Goal: Transaction & Acquisition: Purchase product/service

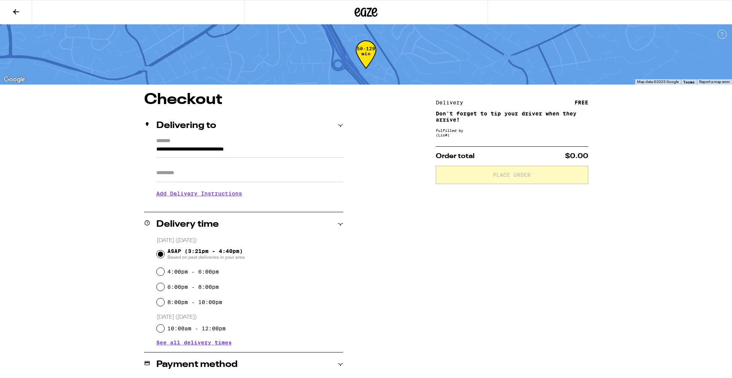
click at [15, 11] on icon at bounding box center [16, 11] width 6 height 5
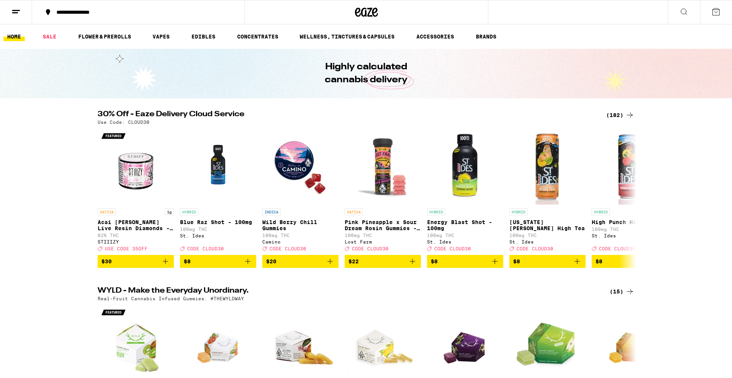
drag, startPoint x: 701, startPoint y: 16, endPoint x: 688, endPoint y: 17, distance: 13.7
click at [695, 16] on div at bounding box center [700, 12] width 64 height 24
click at [688, 17] on button at bounding box center [684, 12] width 32 height 24
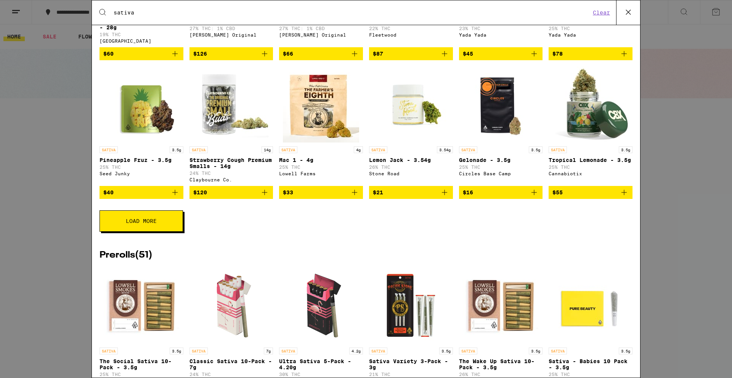
scroll to position [231, 0]
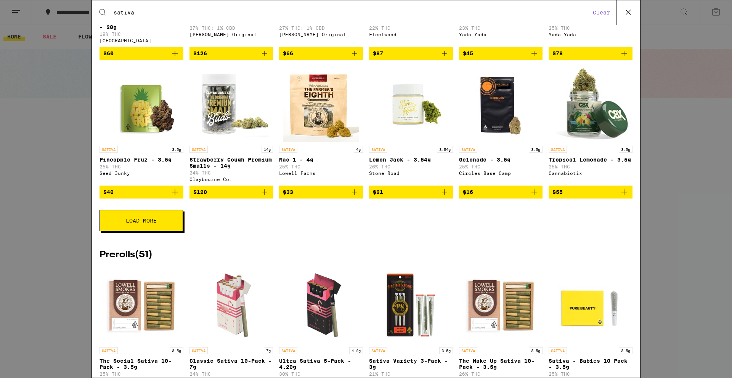
type input "sativa"
click at [445, 197] on icon "Add to bag" at bounding box center [444, 192] width 9 height 9
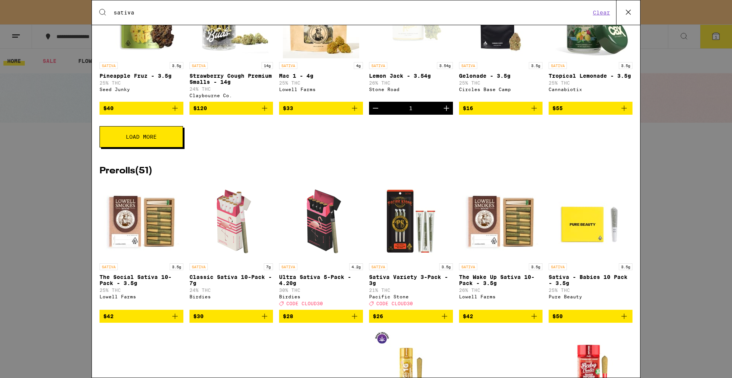
scroll to position [295, 0]
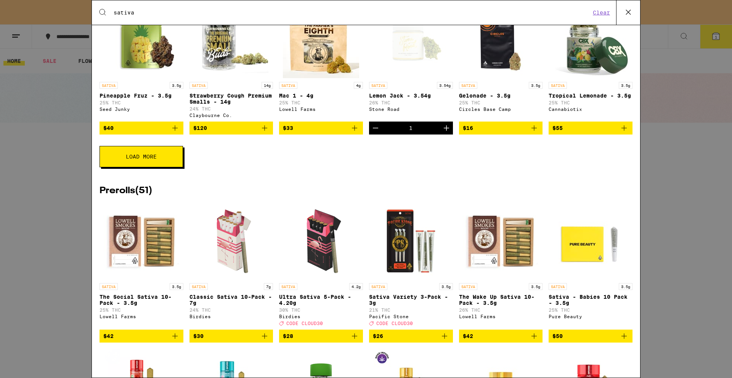
click at [122, 167] on button "Load More" at bounding box center [140, 156] width 83 height 21
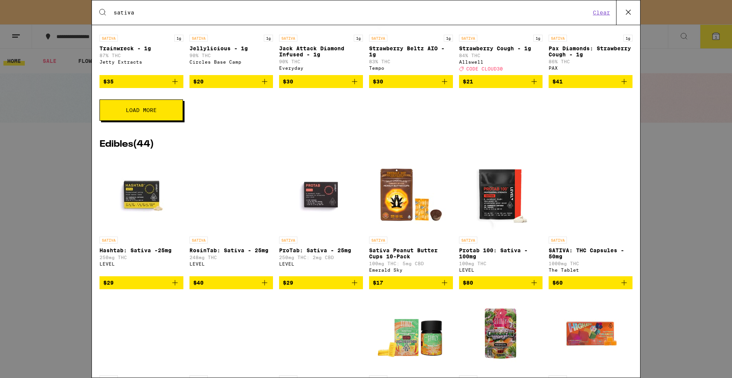
scroll to position [1321, 0]
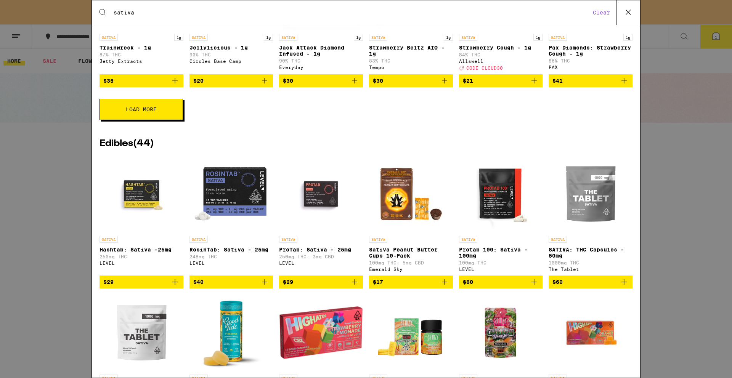
click at [146, 112] on span "Load More" at bounding box center [141, 109] width 31 height 5
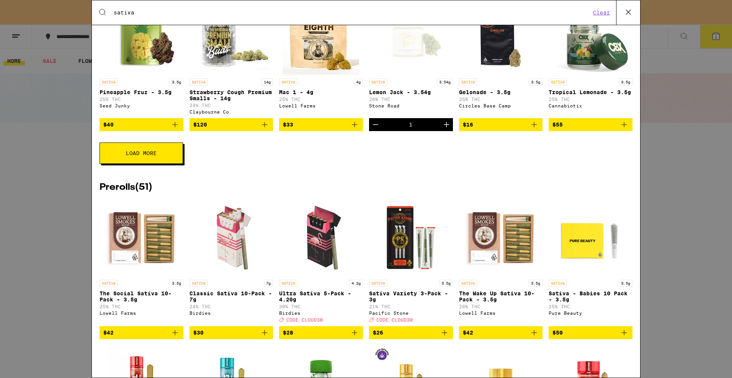
scroll to position [297, 0]
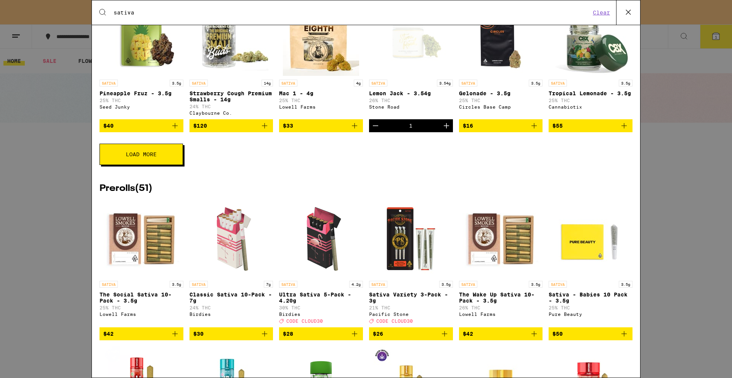
click at [153, 157] on span "Load More" at bounding box center [141, 154] width 31 height 5
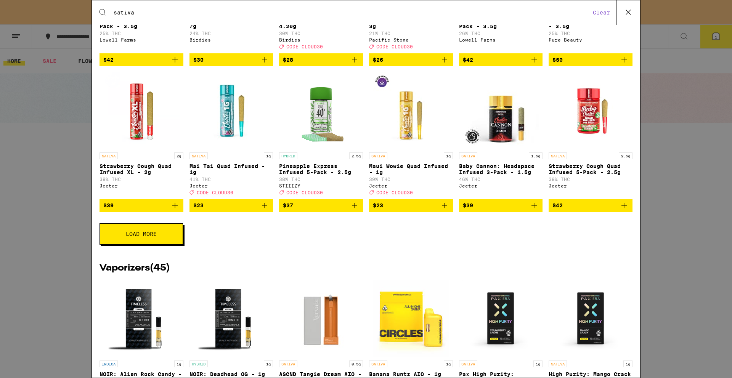
scroll to position [860, 0]
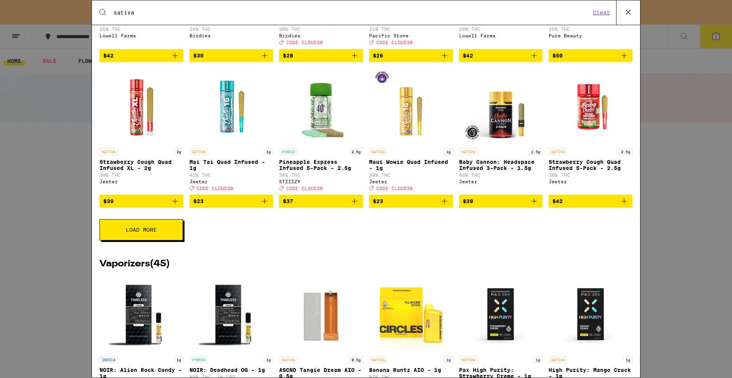
click at [157, 240] on button "Load More" at bounding box center [140, 229] width 83 height 21
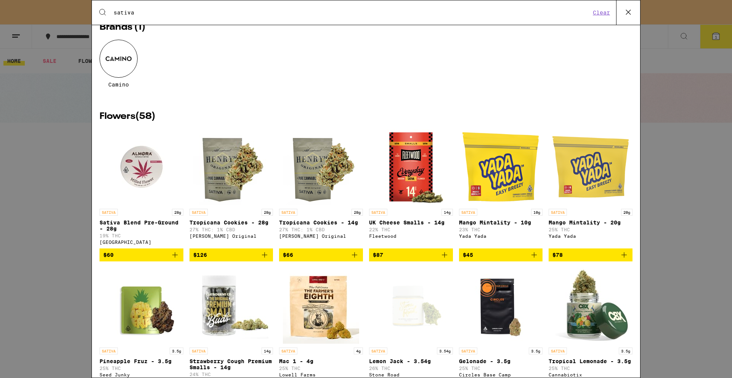
scroll to position [0, 0]
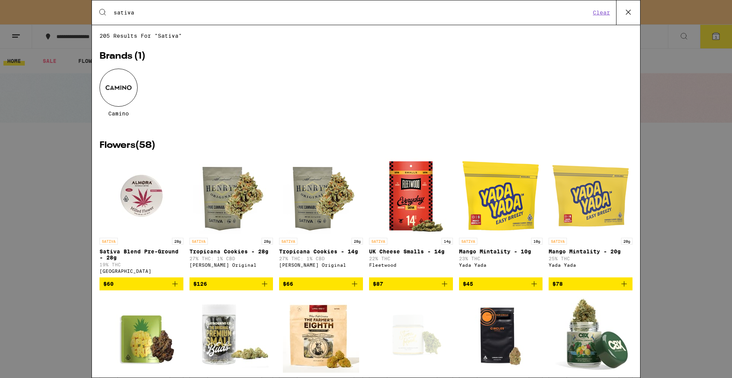
click at [19, 138] on div "Search for Products sativa Clear 205 results for "sativa" Brands ( 1 ) Camino F…" at bounding box center [366, 189] width 732 height 378
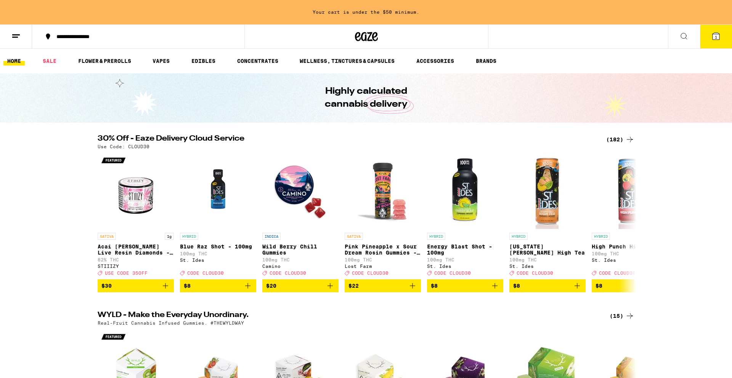
click at [632, 32] on div "**********" at bounding box center [366, 36] width 732 height 24
click at [689, 44] on button at bounding box center [684, 37] width 32 height 24
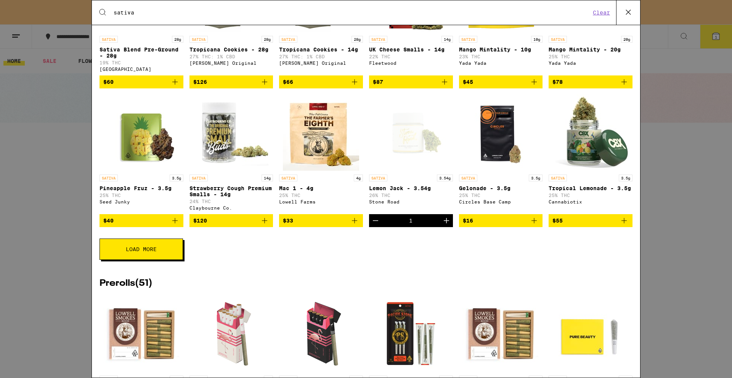
scroll to position [202, 0]
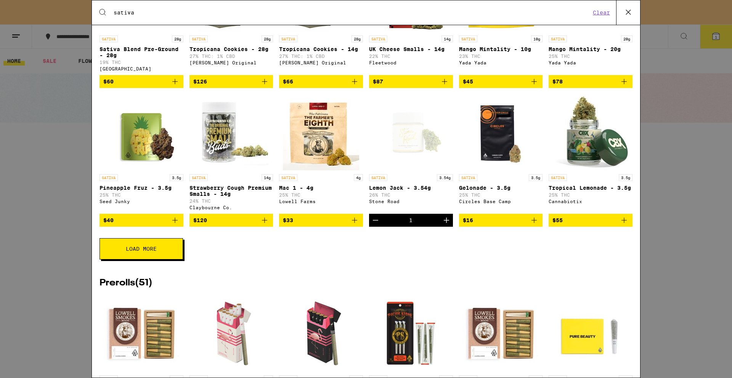
type input "sativa"
click at [146, 260] on button "Load More" at bounding box center [140, 248] width 83 height 21
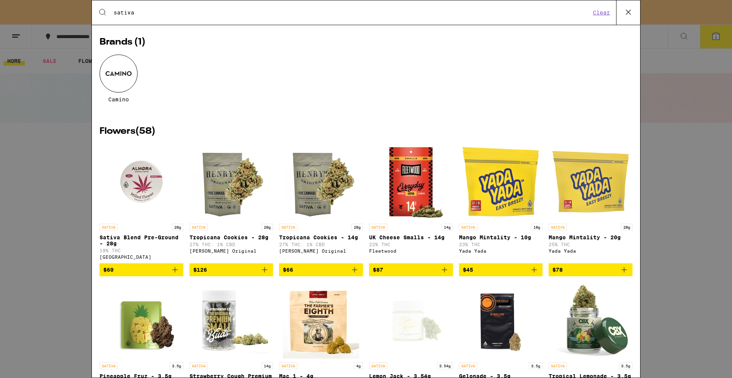
scroll to position [15, 0]
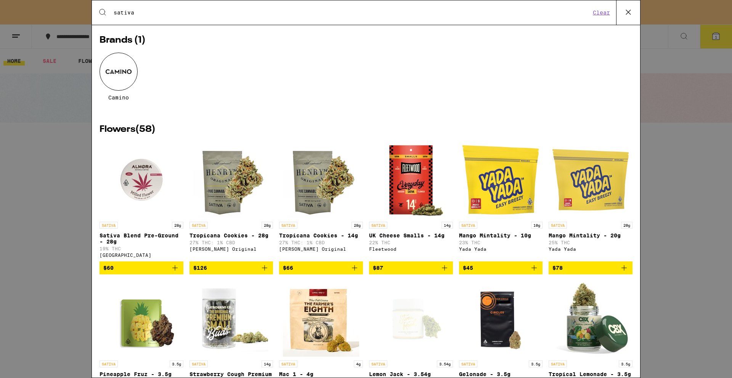
click at [355, 273] on icon "Add to bag" at bounding box center [354, 267] width 9 height 9
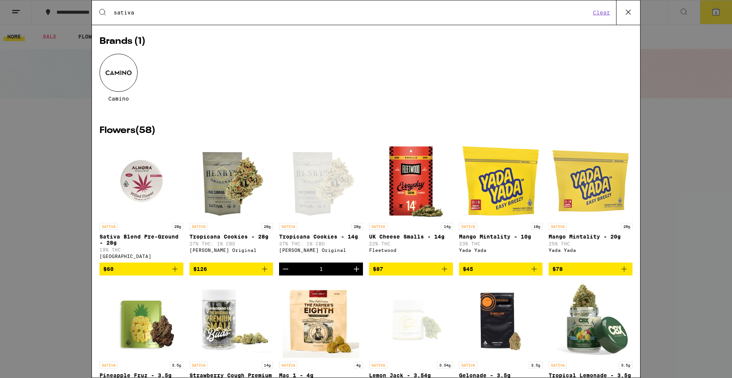
scroll to position [16, 0]
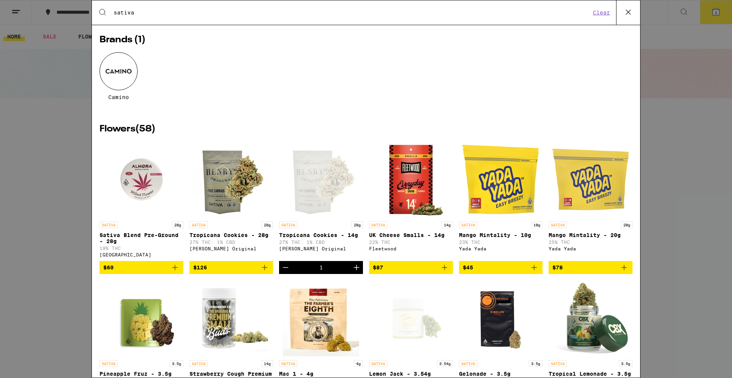
click at [684, 99] on div "Search for Products sativa Clear 205 results for "sativa" Brands ( 1 ) Camino F…" at bounding box center [366, 189] width 732 height 378
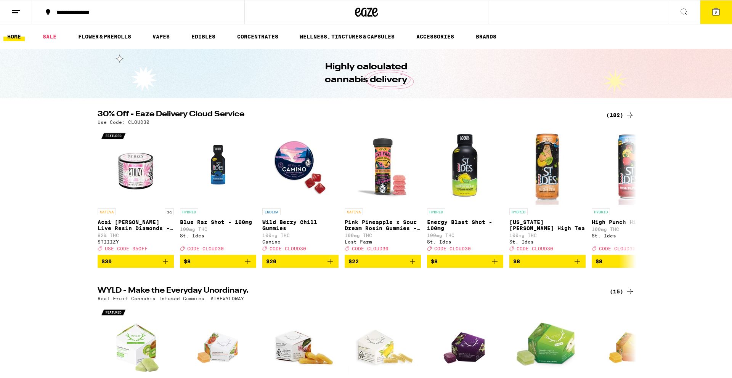
click at [721, 8] on button "2" at bounding box center [716, 12] width 32 height 24
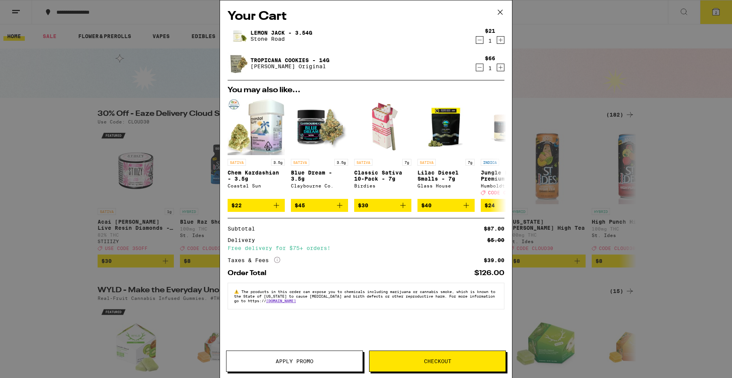
click at [479, 42] on icon "Decrement" at bounding box center [479, 39] width 7 height 9
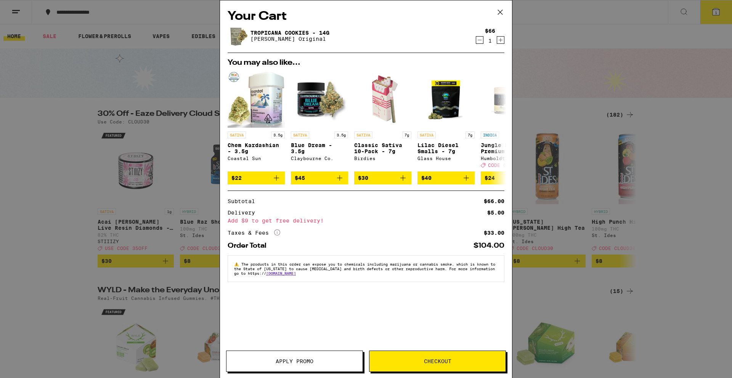
click at [430, 369] on button "Checkout" at bounding box center [437, 361] width 137 height 21
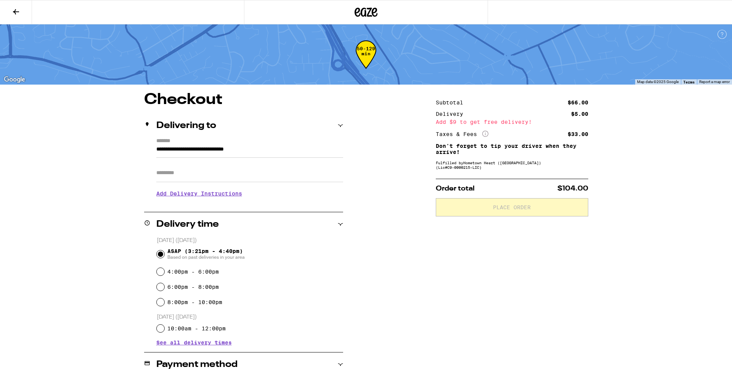
click at [13, 12] on icon at bounding box center [15, 11] width 9 height 9
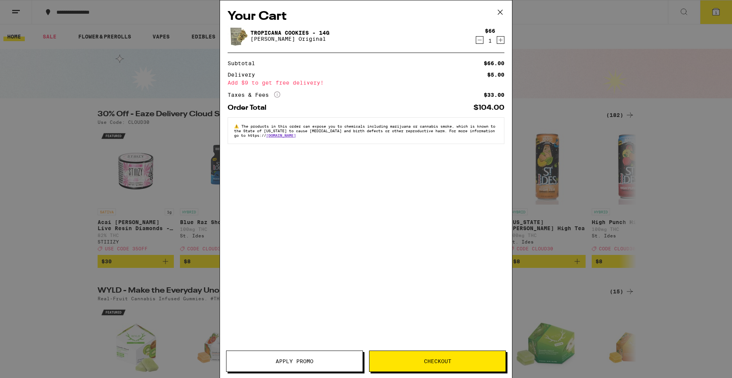
click at [106, 110] on div "Your Cart Tropicana Cookies - 14g [PERSON_NAME] Original $66 1 Subtotal $66.00 …" at bounding box center [366, 189] width 732 height 378
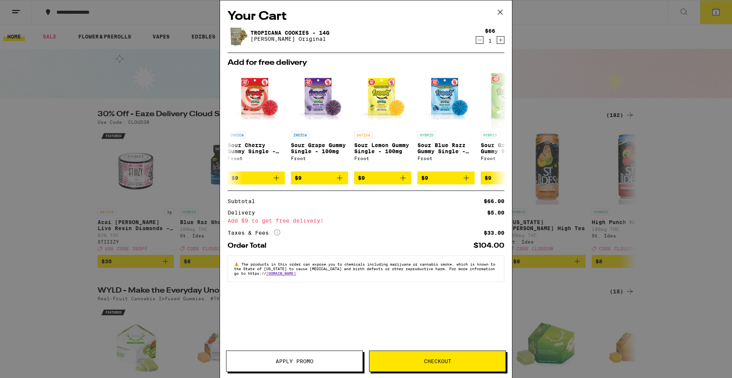
click at [495, 13] on div "Your Cart Tropicana Cookies - 14g [PERSON_NAME] Original $66 1 Add for free del…" at bounding box center [366, 189] width 732 height 378
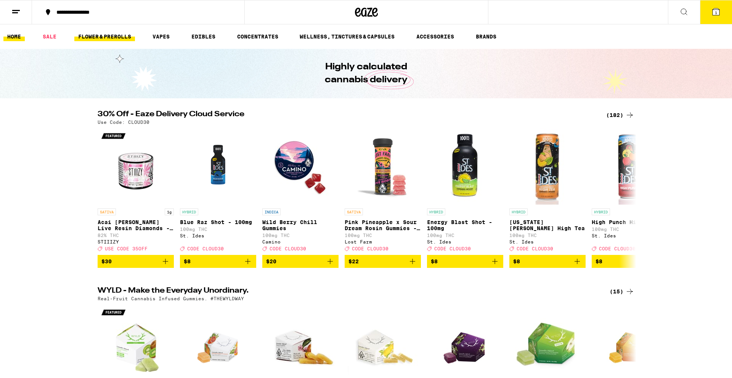
click at [106, 34] on link "FLOWER & PREROLLS" at bounding box center [104, 36] width 61 height 9
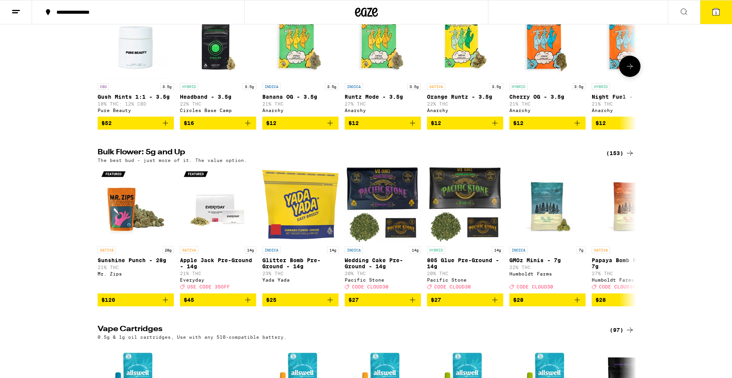
scroll to position [982, 0]
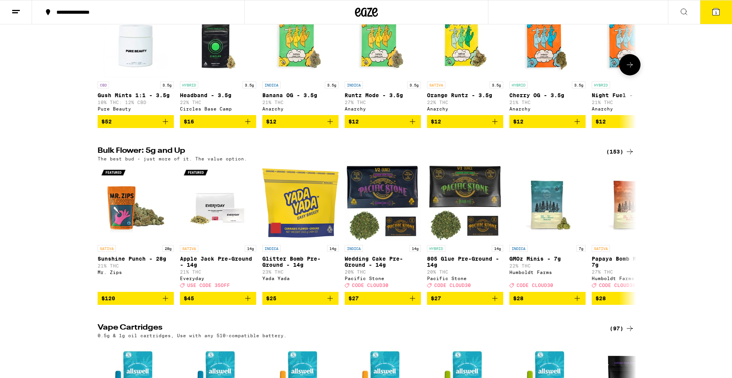
click at [494, 126] on icon "Add to bag" at bounding box center [494, 121] width 9 height 9
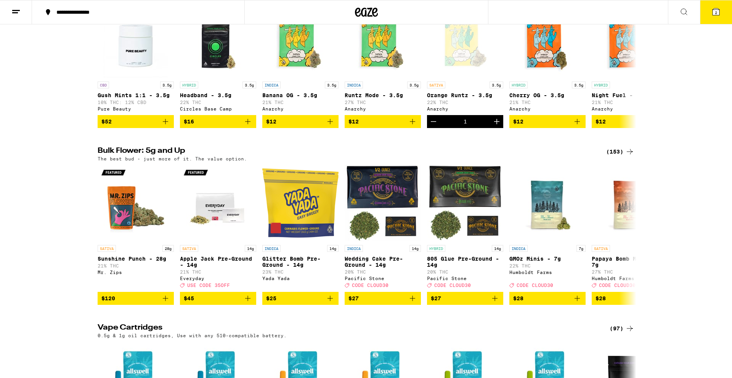
click at [722, 12] on button "2" at bounding box center [716, 12] width 32 height 24
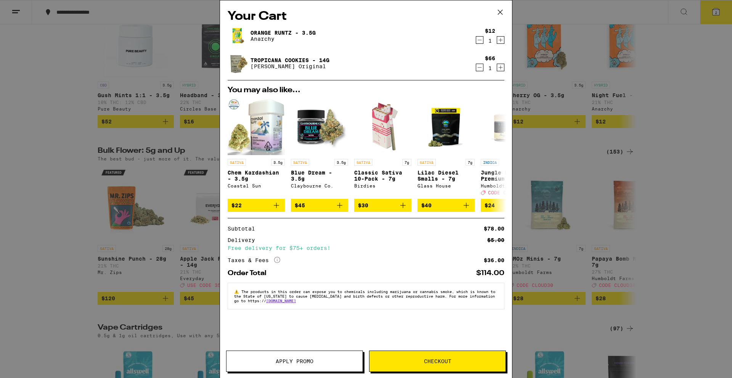
click at [442, 368] on button "Checkout" at bounding box center [437, 361] width 137 height 21
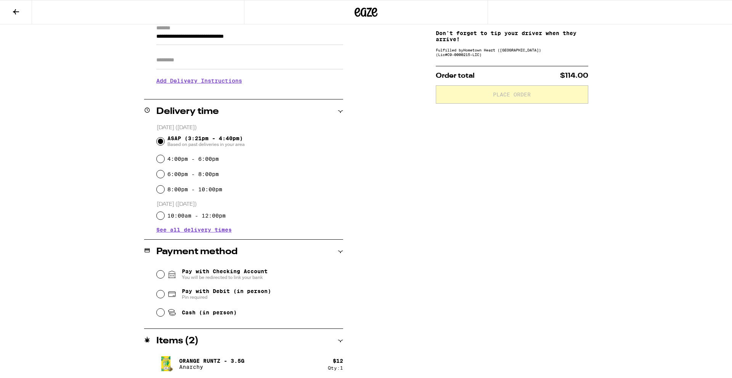
scroll to position [143, 0]
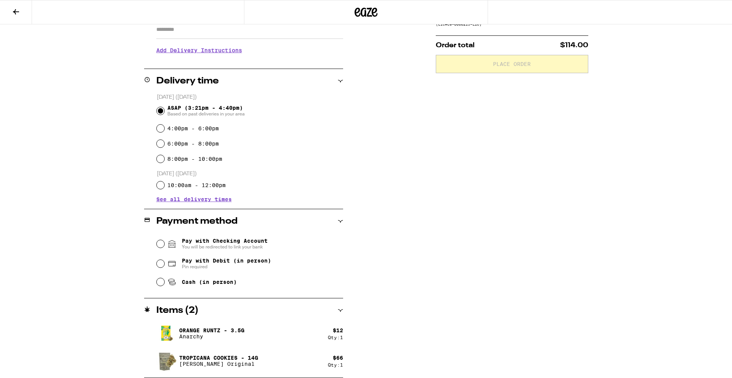
click at [200, 264] on span "Pay with Debit (in person)" at bounding box center [226, 261] width 89 height 6
click at [164, 264] on input "Pay with Debit (in person) Pin required" at bounding box center [161, 264] width 8 height 8
radio input "true"
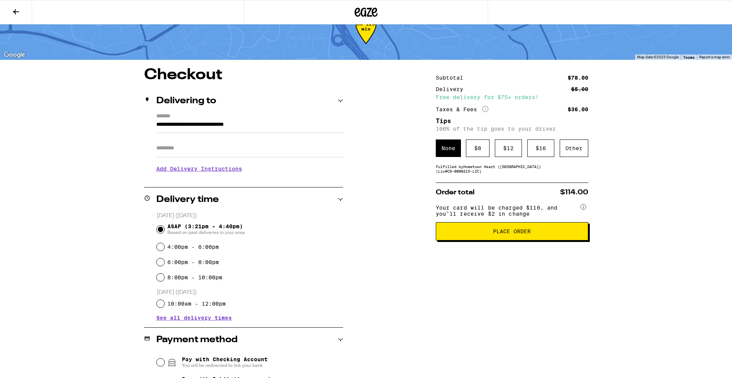
scroll to position [24, 0]
click at [570, 152] on div "Other" at bounding box center [573, 149] width 29 height 18
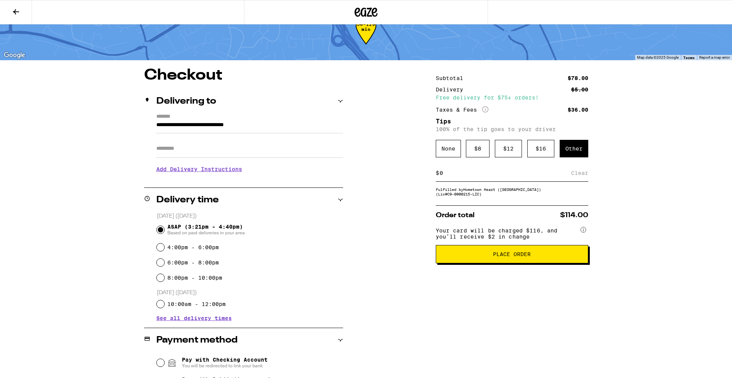
click at [469, 172] on input at bounding box center [505, 173] width 132 height 7
type input "6"
click at [363, 193] on div "**********" at bounding box center [365, 282] width 549 height 429
click at [588, 176] on div "**********" at bounding box center [365, 282] width 549 height 429
click at [583, 175] on div "Save" at bounding box center [581, 173] width 14 height 17
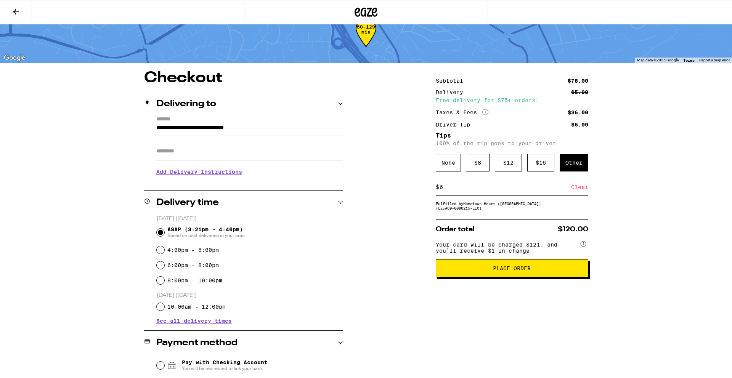
scroll to position [22, 0]
click at [492, 277] on button "Place Order" at bounding box center [512, 268] width 152 height 18
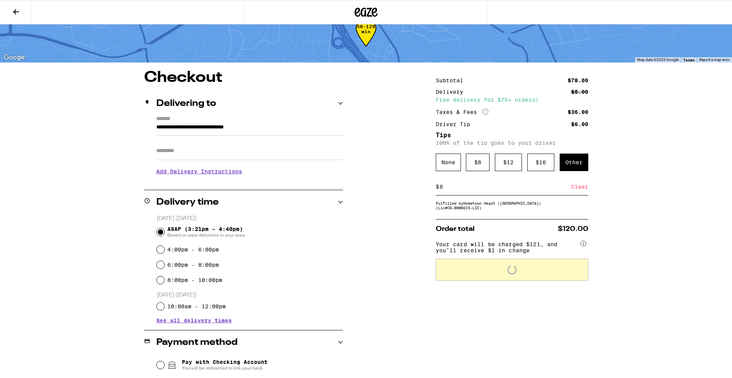
scroll to position [46, 0]
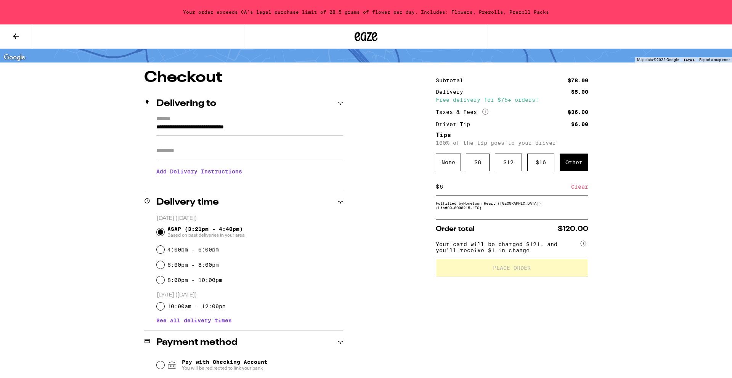
click at [22, 39] on button at bounding box center [16, 37] width 32 height 24
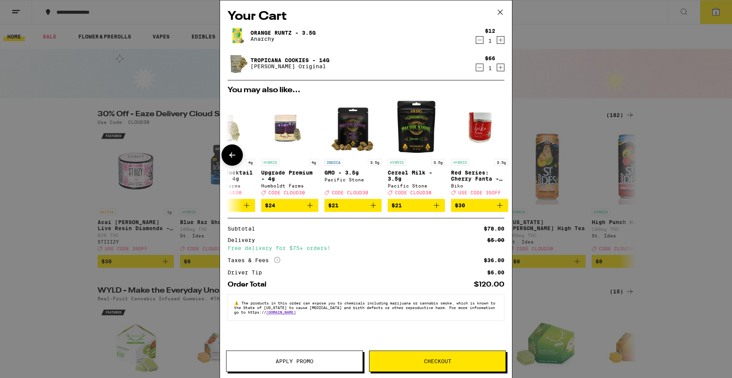
scroll to position [0, 356]
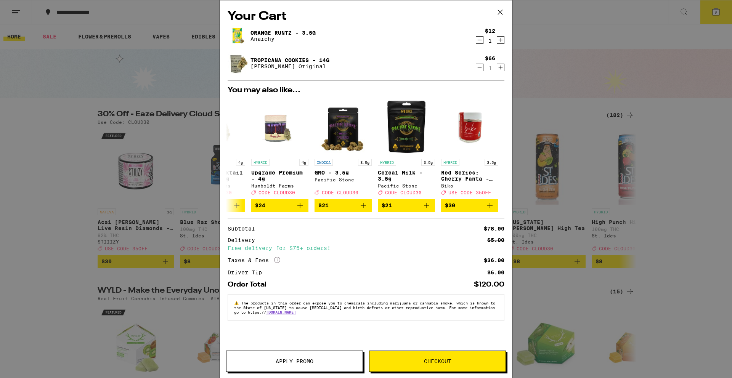
drag, startPoint x: 41, startPoint y: 141, endPoint x: 0, endPoint y: 130, distance: 42.8
click at [32, 139] on div "Your Cart Orange [PERSON_NAME] - 3.5g Anarchy $12 1 Tropicana Cookies - 14g [PE…" at bounding box center [366, 189] width 732 height 378
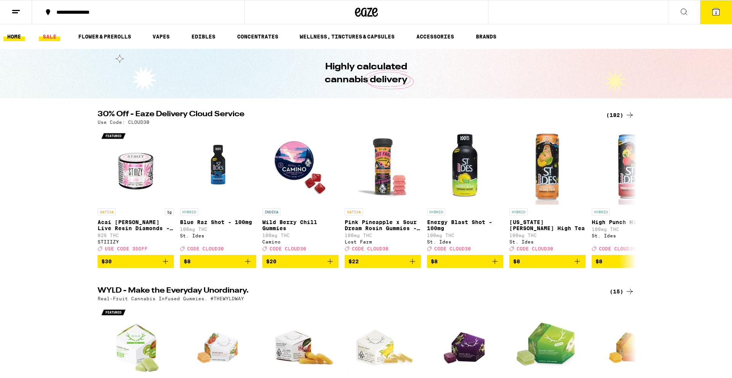
click at [45, 34] on link "SALE" at bounding box center [49, 36] width 21 height 9
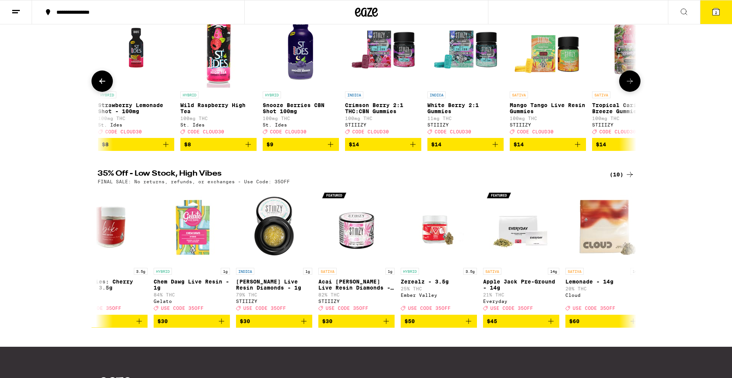
scroll to position [0, 880]
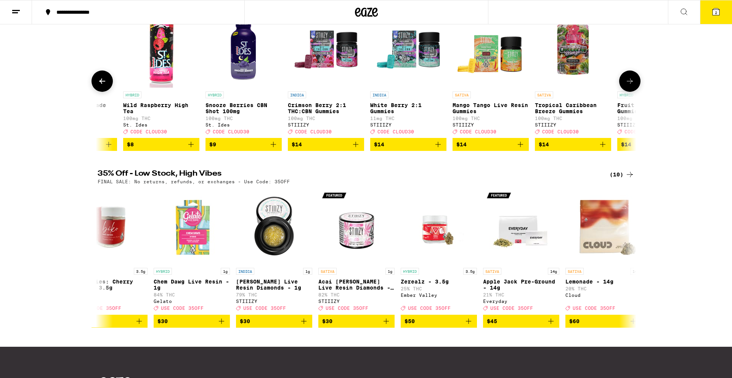
click at [524, 149] on icon "Add to bag" at bounding box center [520, 144] width 9 height 9
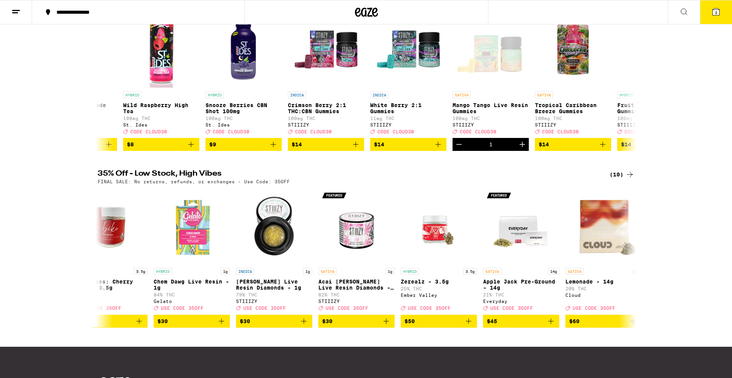
click at [711, 16] on icon at bounding box center [715, 11] width 9 height 9
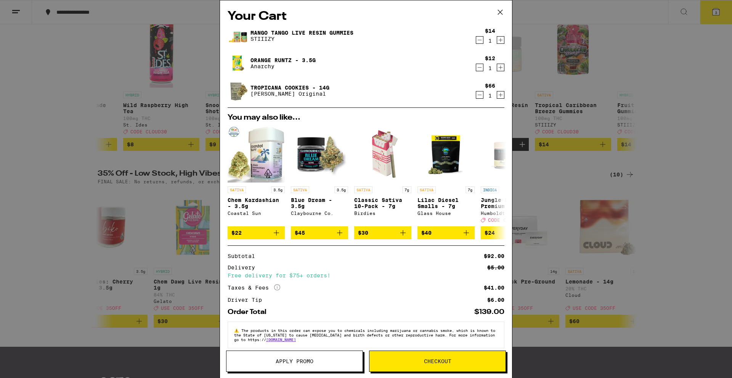
click at [478, 65] on icon "Decrement" at bounding box center [479, 67] width 7 height 9
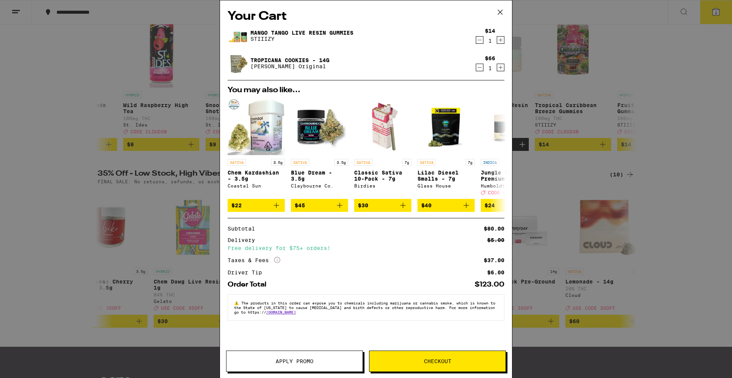
click at [425, 356] on button "Checkout" at bounding box center [437, 361] width 137 height 21
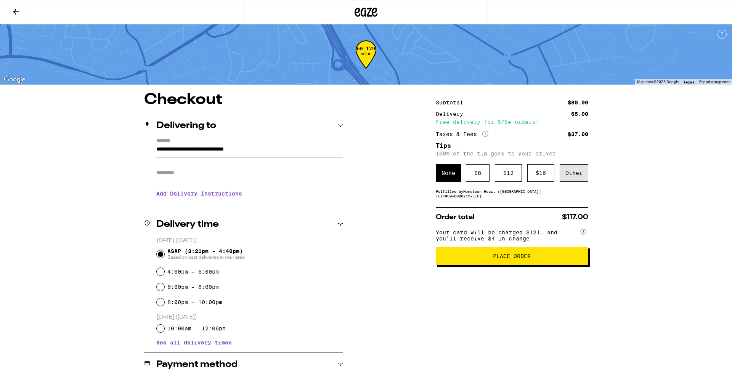
click at [581, 179] on div "Other" at bounding box center [573, 173] width 29 height 18
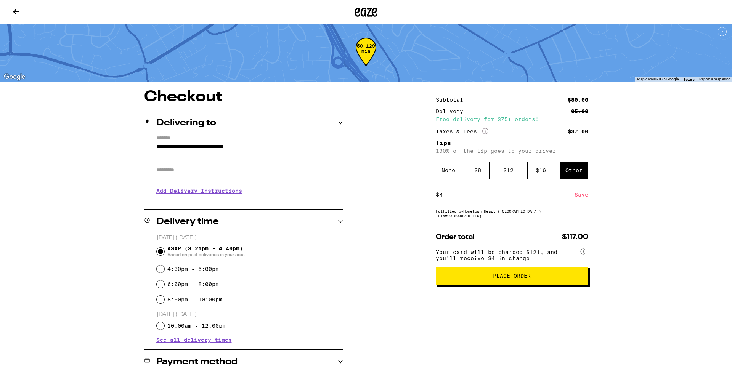
scroll to position [2, 0]
type input "4"
click at [536, 199] on input "4" at bounding box center [506, 195] width 135 height 7
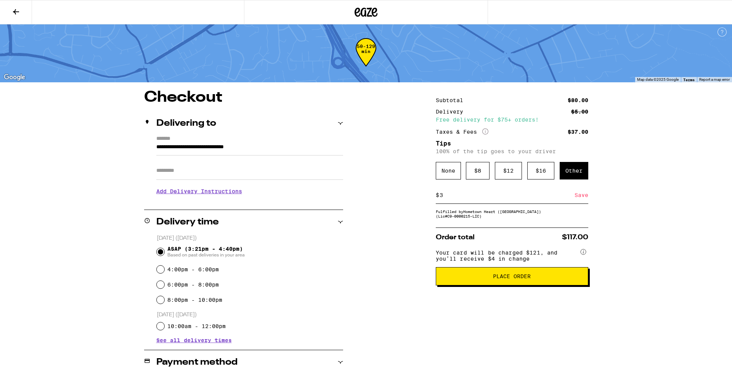
type input "3"
click at [582, 199] on div "Save" at bounding box center [581, 195] width 14 height 17
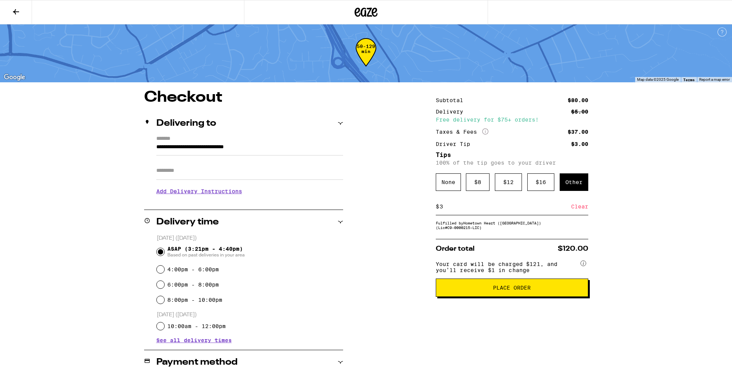
click at [505, 290] on span "Place Order" at bounding box center [512, 287] width 38 height 5
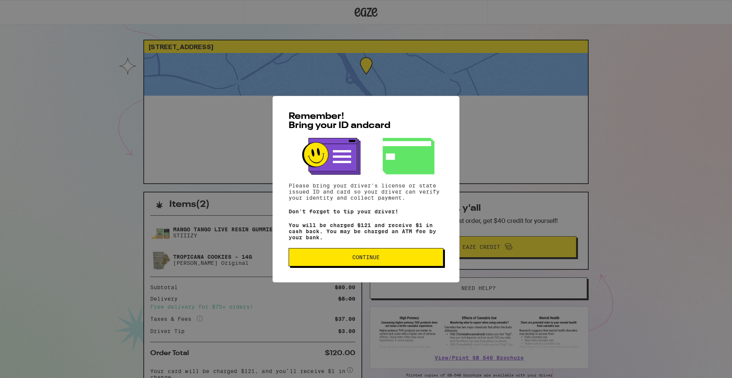
click at [318, 266] on button "Continue" at bounding box center [366, 257] width 155 height 18
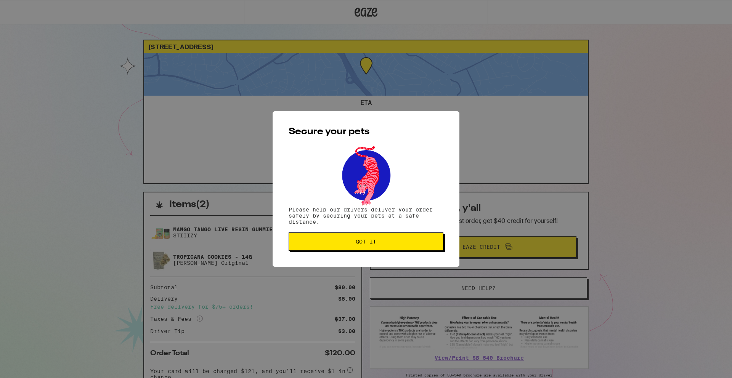
click at [313, 250] on button "Got it" at bounding box center [366, 241] width 155 height 18
